Goal: Task Accomplishment & Management: Manage account settings

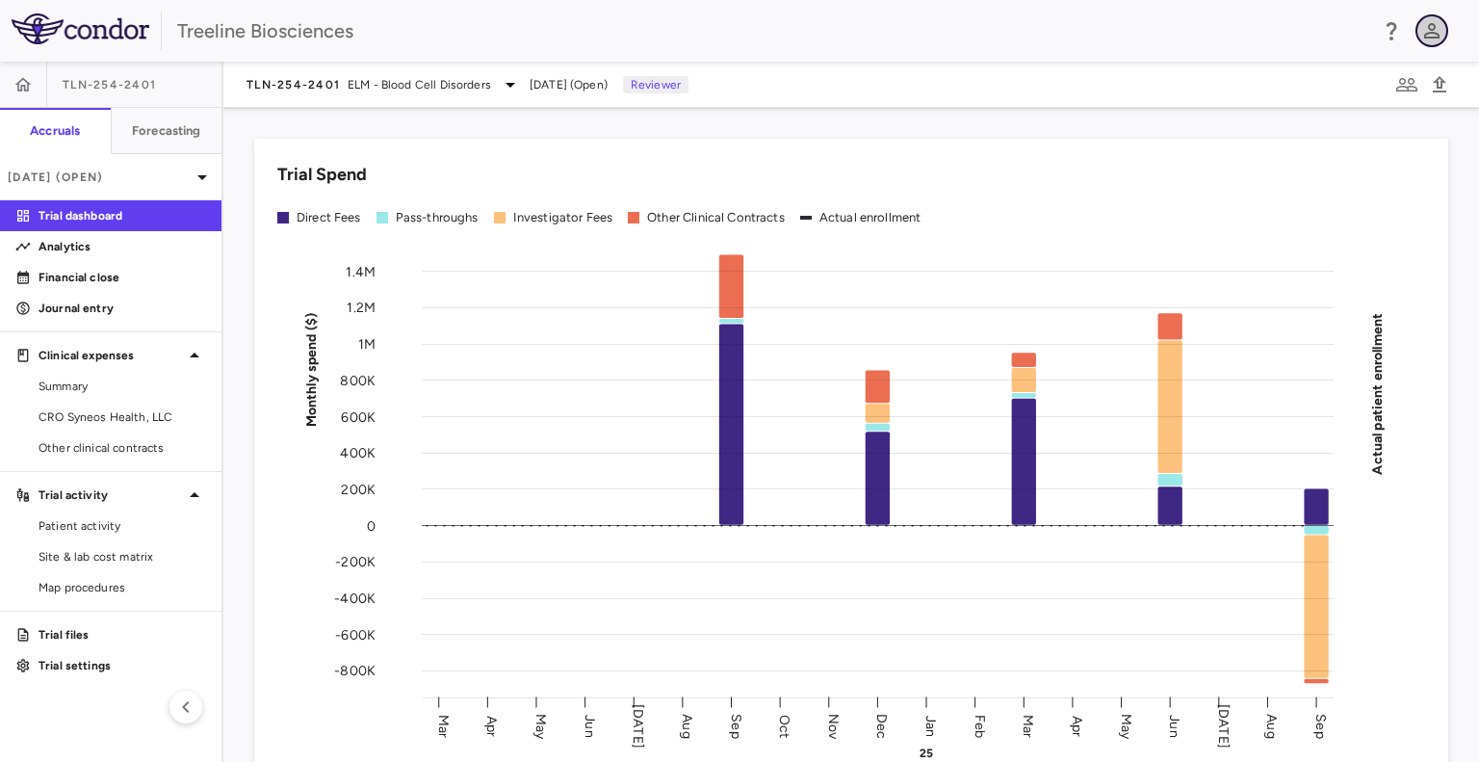
click at [1436, 33] on icon "button" at bounding box center [1431, 30] width 15 height 15
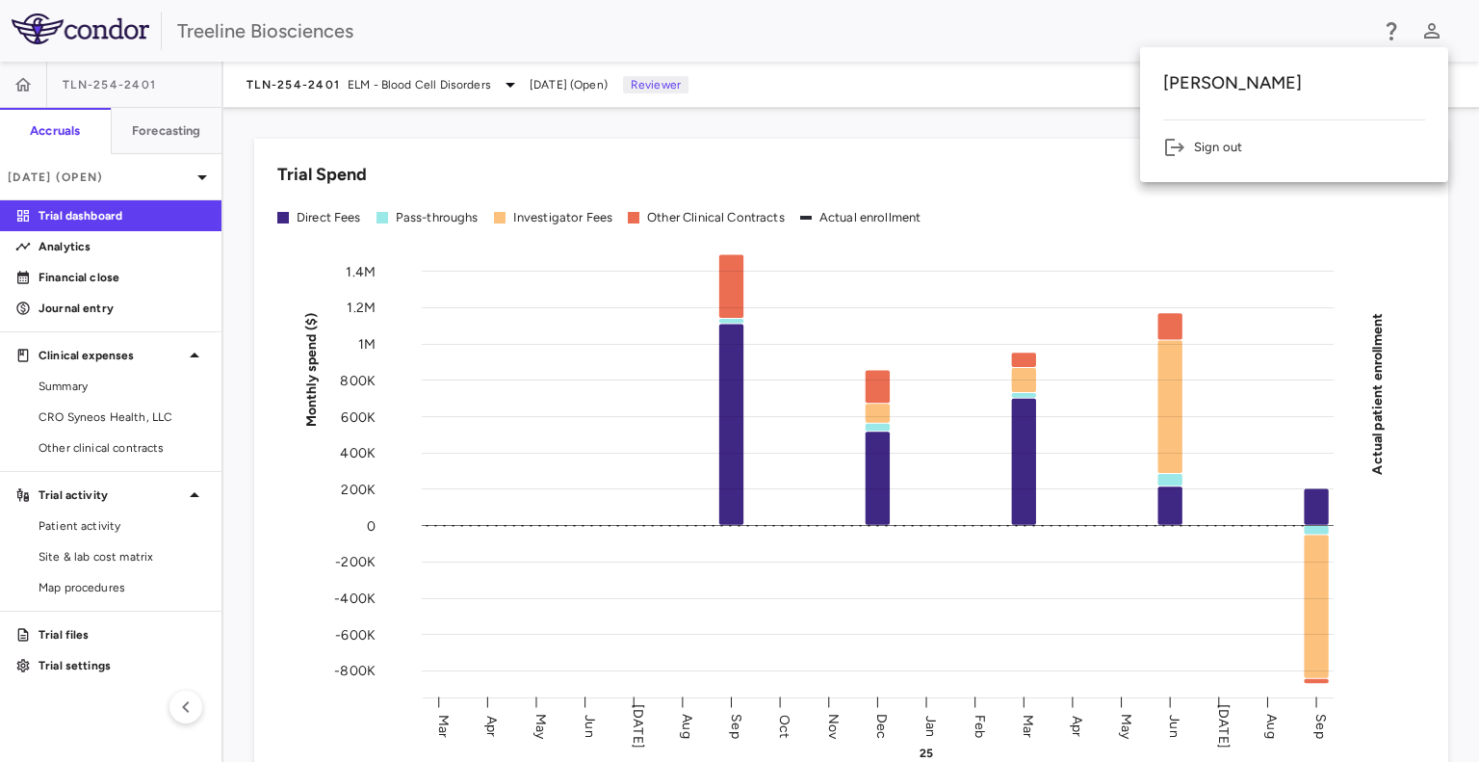
click at [1209, 144] on li "Sign out" at bounding box center [1294, 147] width 262 height 23
